Goal: Task Accomplishment & Management: Complete application form

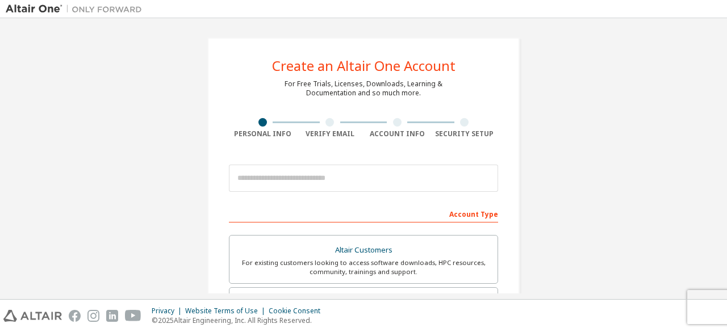
click at [412, 209] on div "Account Type" at bounding box center [363, 214] width 269 height 18
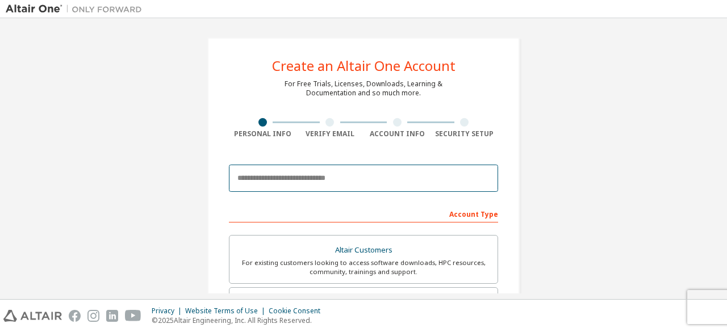
click at [374, 178] on input "email" at bounding box center [363, 178] width 269 height 27
type input "**********"
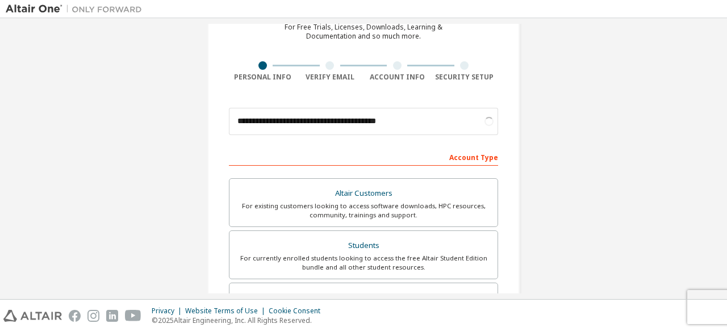
click at [475, 156] on div "Account Type" at bounding box center [363, 157] width 269 height 18
click at [554, 163] on div "**********" at bounding box center [364, 268] width 716 height 602
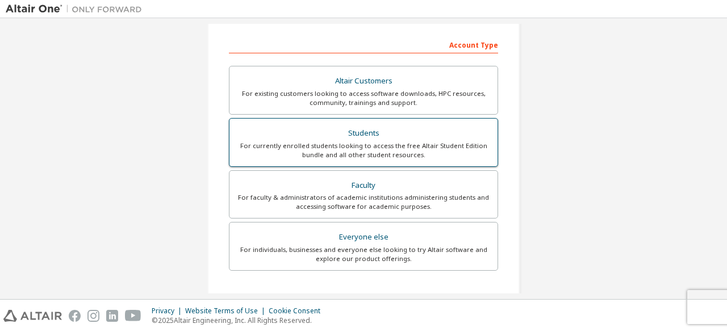
scroll to position [101, 0]
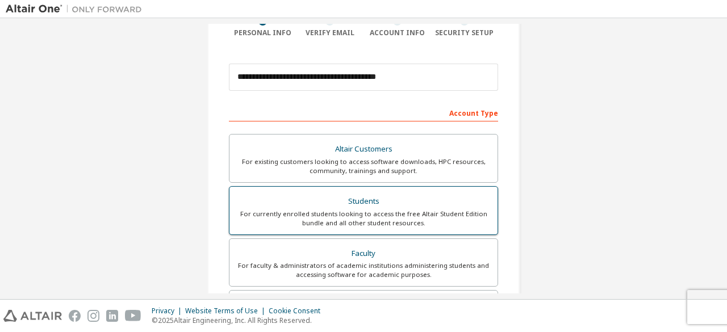
click at [411, 204] on div "Students" at bounding box center [363, 202] width 255 height 16
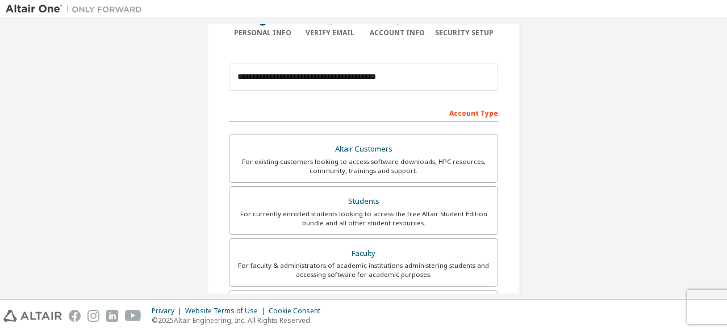
click at [574, 142] on div "**********" at bounding box center [364, 224] width 716 height 602
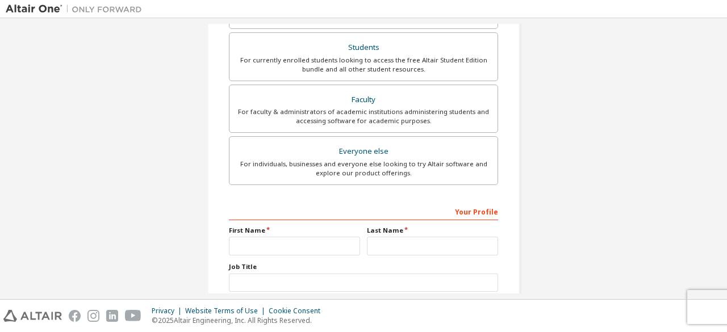
scroll to position [272, 0]
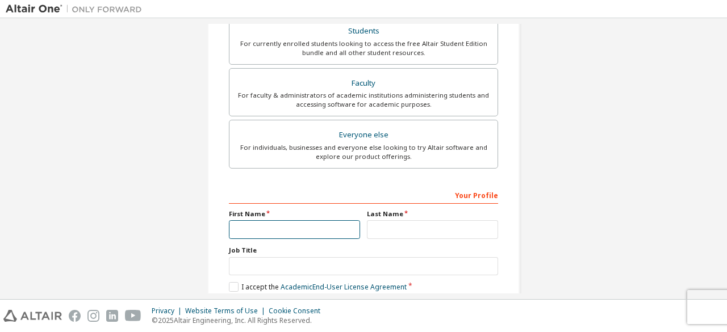
click at [322, 223] on input "text" at bounding box center [294, 229] width 131 height 19
type input "***"
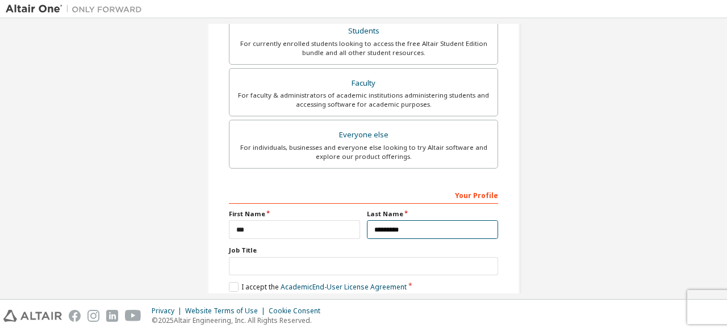
type input "*********"
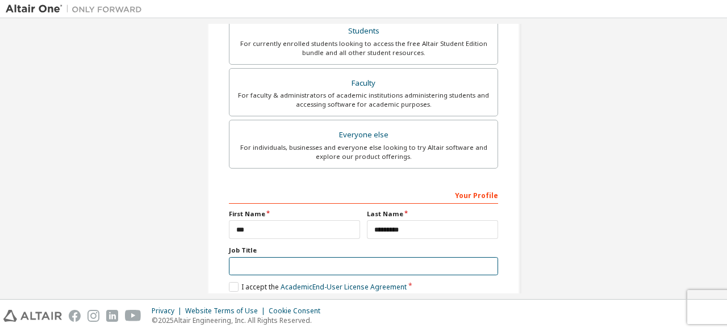
scroll to position [328, 0]
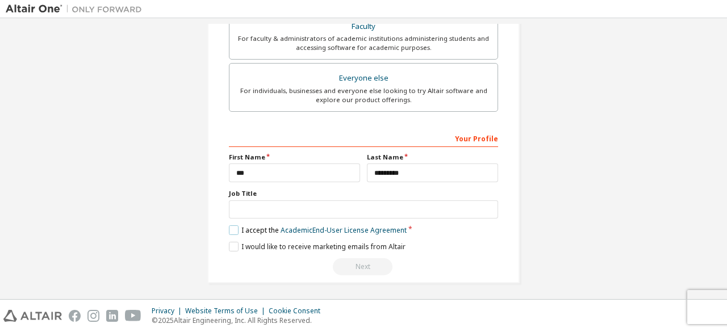
click at [236, 227] on label "I accept the Academic End-User License Agreement" at bounding box center [318, 231] width 178 height 10
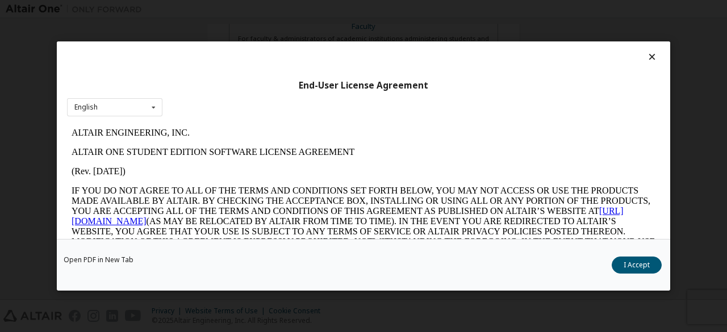
scroll to position [0, 0]
click at [630, 268] on button "I Accept" at bounding box center [637, 265] width 50 height 17
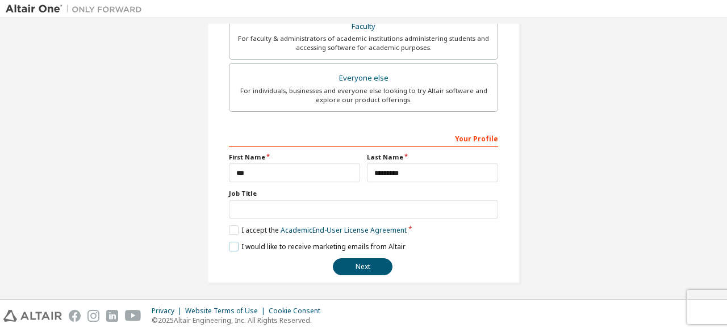
click at [233, 242] on label "I would like to receive marketing emails from Altair" at bounding box center [317, 247] width 177 height 10
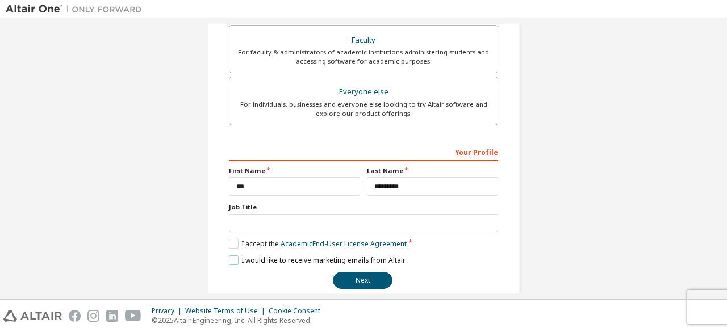
scroll to position [328, 0]
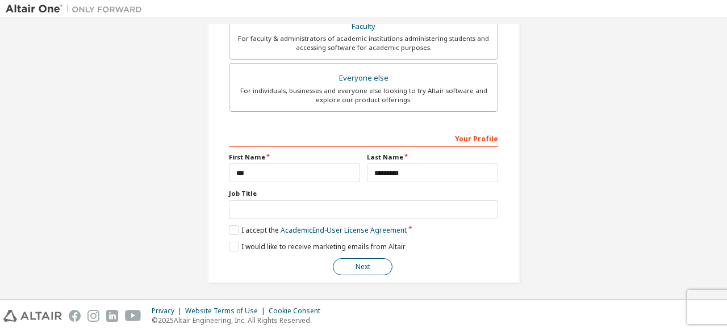
click at [382, 261] on button "Next" at bounding box center [363, 267] width 60 height 17
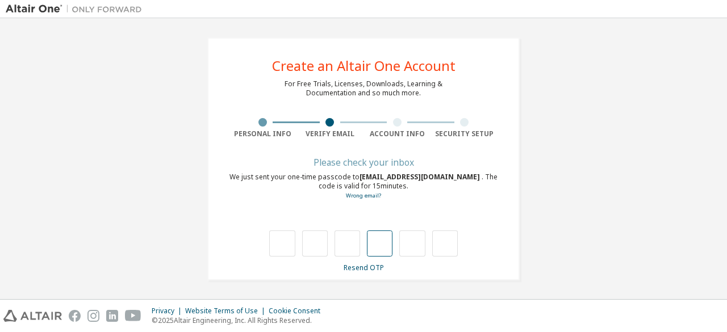
type input "*"
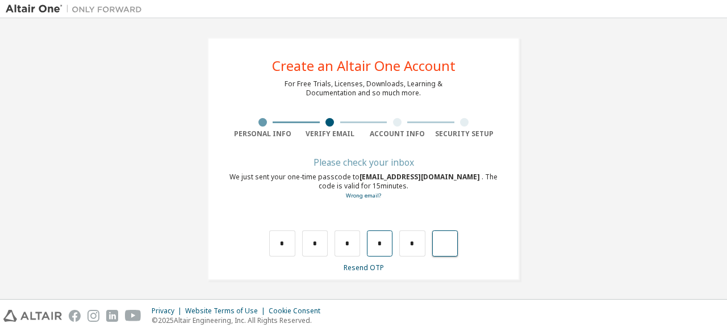
type input "*"
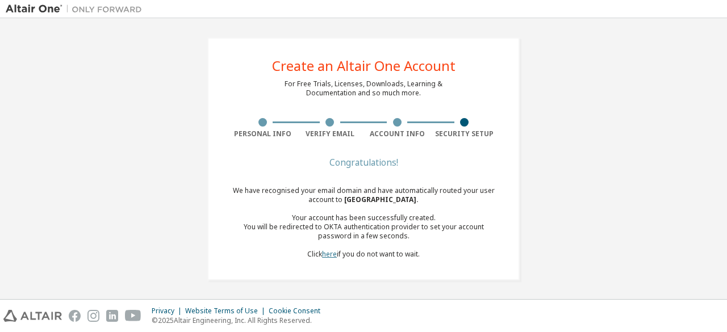
click at [331, 254] on link "here" at bounding box center [329, 254] width 15 height 10
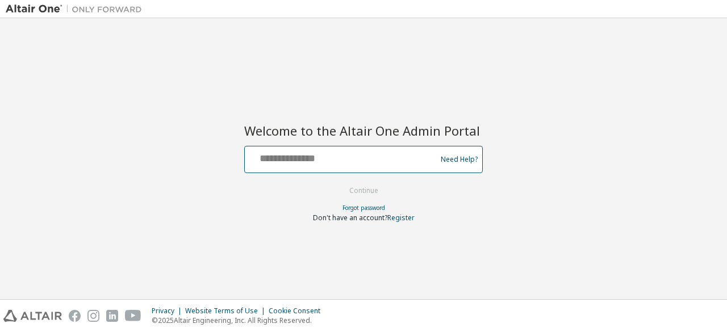
click at [376, 163] on input "text" at bounding box center [342, 157] width 186 height 16
type input "**********"
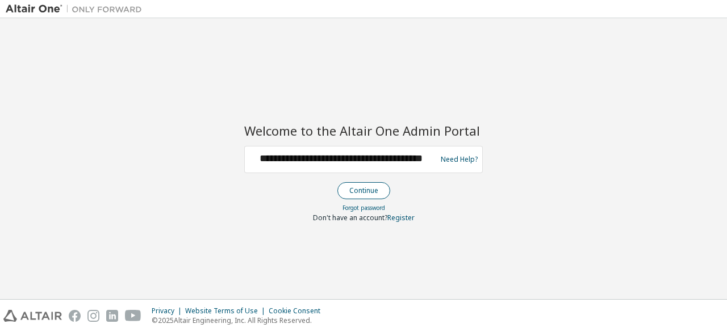
click at [367, 192] on button "Continue" at bounding box center [364, 190] width 53 height 17
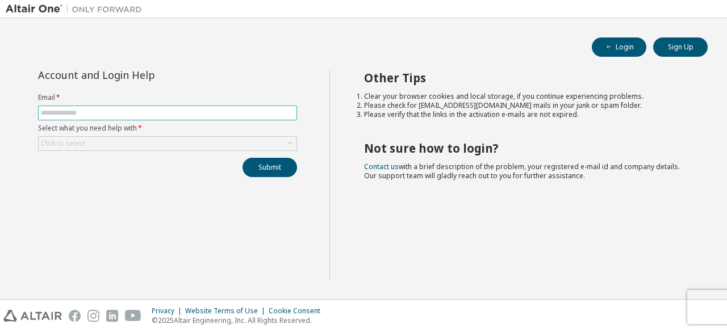
click at [156, 109] on input "text" at bounding box center [167, 113] width 253 height 9
type input "**********"
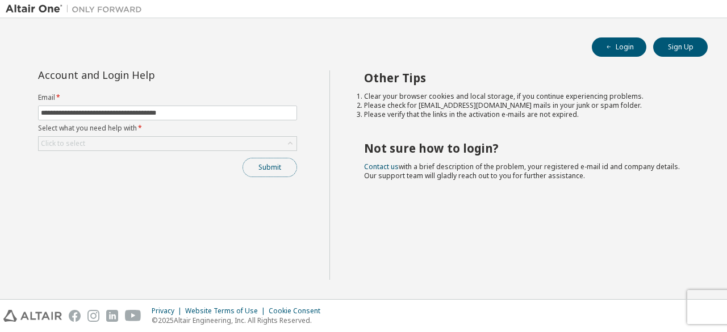
click at [259, 162] on button "Submit" at bounding box center [270, 167] width 55 height 19
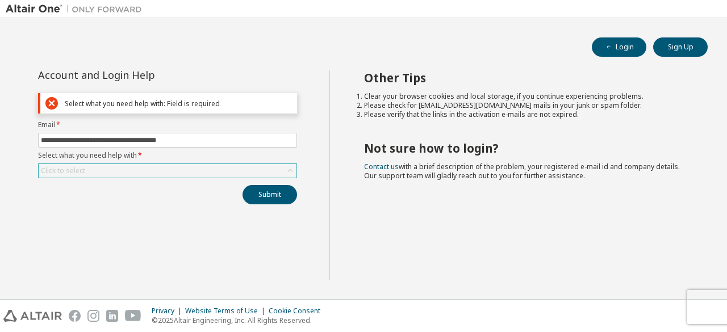
click at [253, 164] on div "Click to select" at bounding box center [168, 171] width 258 height 14
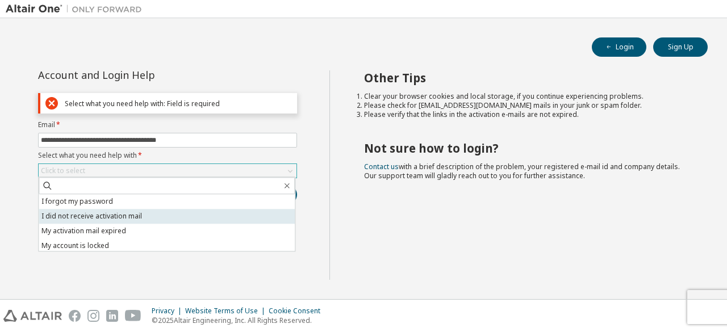
click at [143, 215] on li "I did not receive activation mail" at bounding box center [167, 216] width 256 height 15
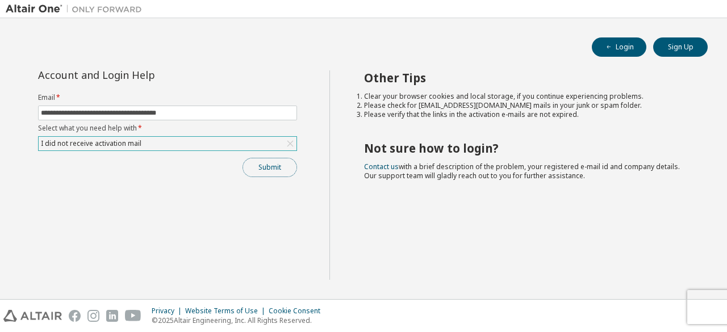
click at [278, 162] on button "Submit" at bounding box center [270, 167] width 55 height 19
click at [286, 145] on icon at bounding box center [290, 143] width 11 height 11
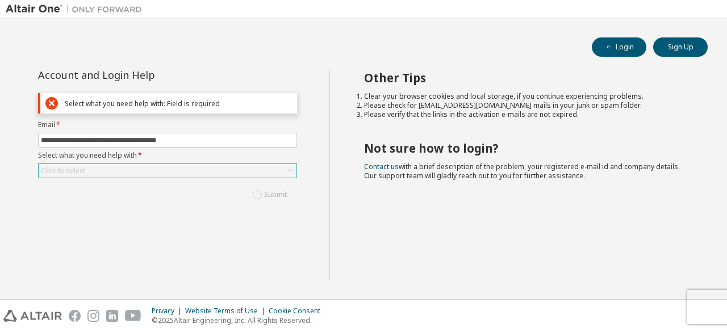
click at [204, 174] on div "Click to select" at bounding box center [168, 171] width 258 height 14
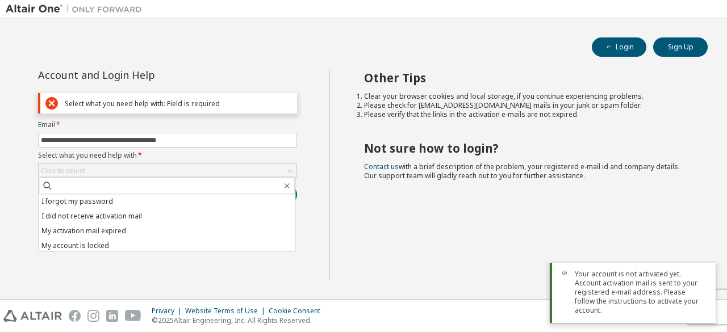
click at [470, 219] on div "Other Tips Clear your browser cookies and local storage, if you continue experi…" at bounding box center [526, 175] width 393 height 210
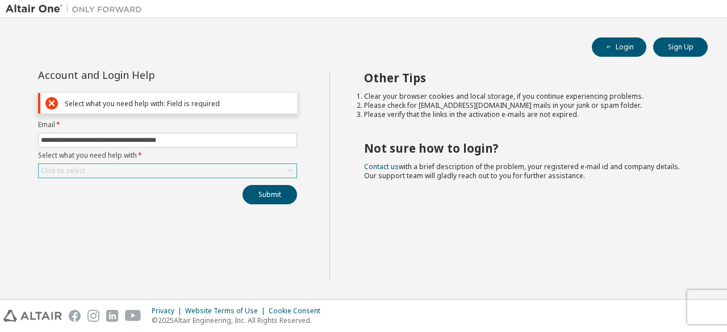
click at [182, 169] on div "Click to select" at bounding box center [168, 171] width 258 height 14
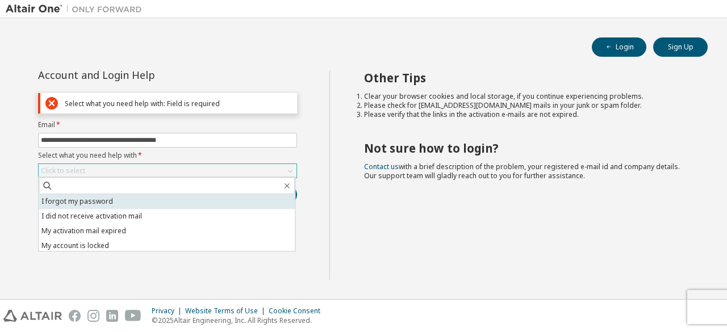
click at [135, 204] on li "I forgot my password" at bounding box center [167, 201] width 256 height 15
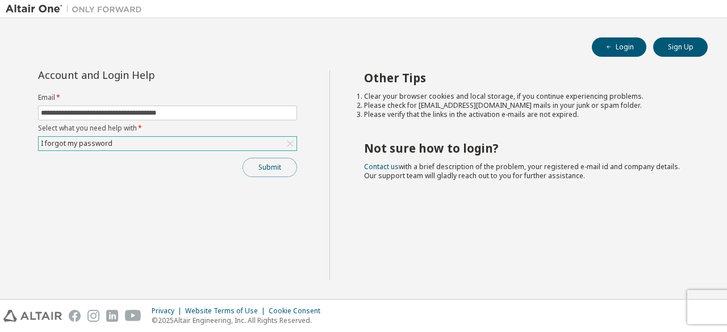
click at [271, 161] on button "Submit" at bounding box center [270, 167] width 55 height 19
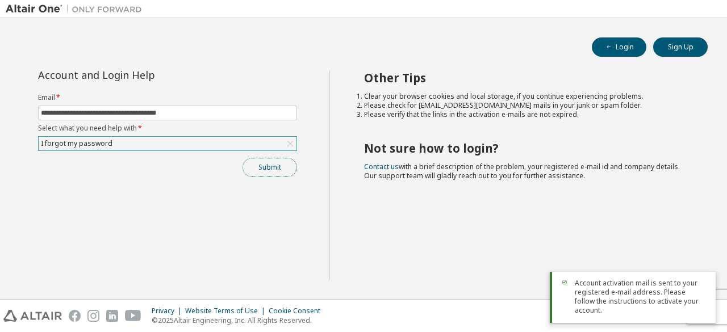
click at [265, 160] on button "Submit" at bounding box center [270, 167] width 55 height 19
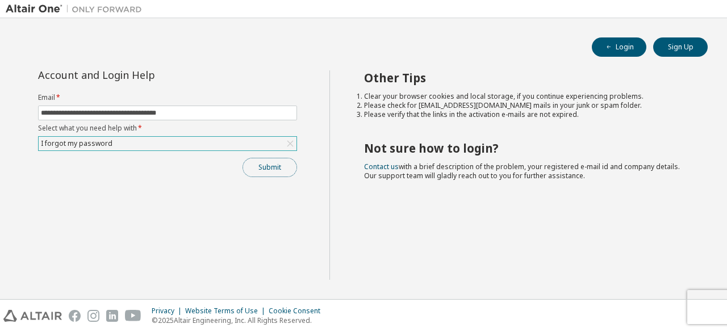
click at [273, 163] on button "Submit" at bounding box center [270, 167] width 55 height 19
click at [274, 168] on button "Submit" at bounding box center [270, 167] width 55 height 19
click at [279, 161] on button "Submit" at bounding box center [270, 167] width 55 height 19
click at [278, 163] on button "Submit" at bounding box center [270, 167] width 55 height 19
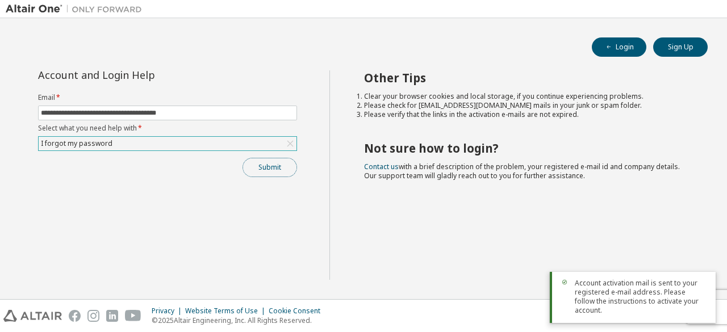
click at [265, 160] on button "Submit" at bounding box center [270, 167] width 55 height 19
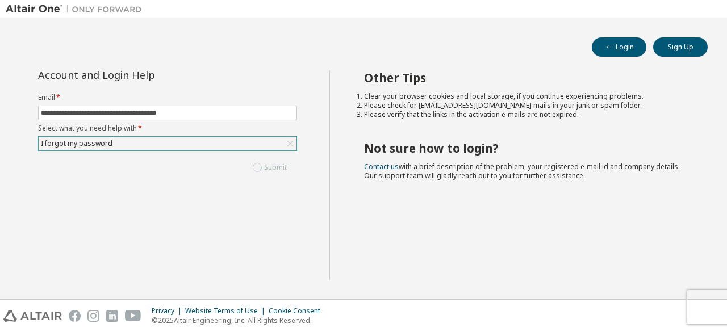
drag, startPoint x: 524, startPoint y: 270, endPoint x: 522, endPoint y: 259, distance: 11.5
click at [523, 259] on div "Other Tips Clear your browser cookies and local storage, if you continue experi…" at bounding box center [526, 175] width 393 height 210
click at [684, 39] on button "Sign Up" at bounding box center [681, 47] width 55 height 19
